Goal: Task Accomplishment & Management: Manage account settings

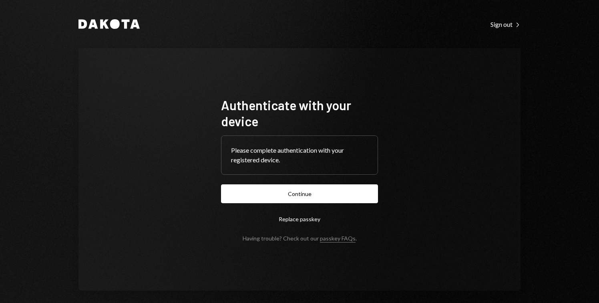
click at [313, 195] on button "Continue" at bounding box center [299, 193] width 157 height 19
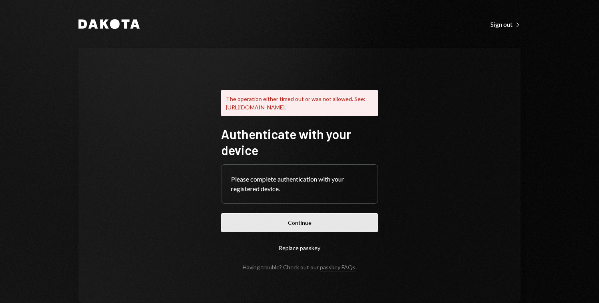
click at [264, 232] on button "Continue" at bounding box center [299, 222] width 157 height 19
